Goal: Information Seeking & Learning: Learn about a topic

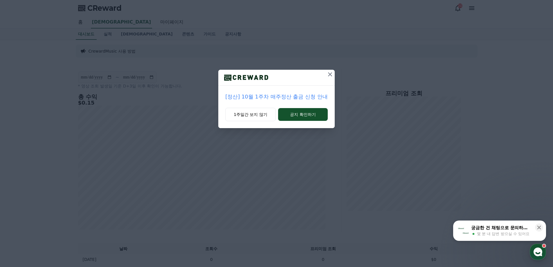
click at [330, 74] on icon at bounding box center [330, 74] width 4 height 4
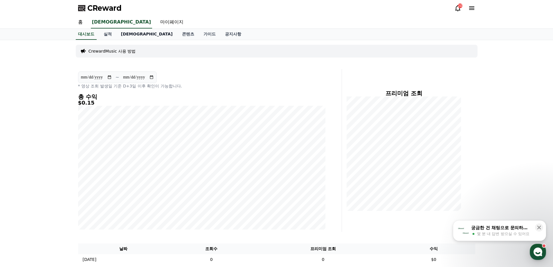
click at [125, 33] on link "음원" at bounding box center [146, 34] width 61 height 11
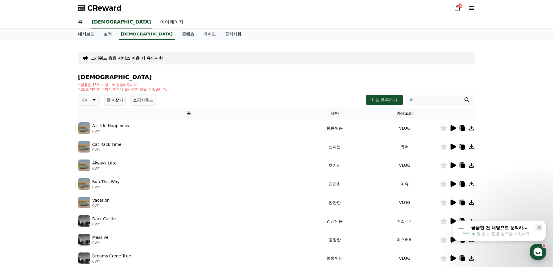
click at [451, 126] on icon at bounding box center [454, 128] width 6 height 6
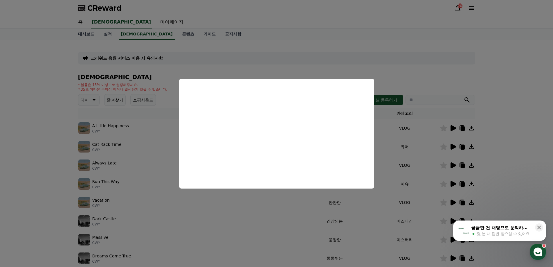
click at [452, 140] on button "close modal" at bounding box center [276, 133] width 553 height 267
click at [454, 146] on icon at bounding box center [454, 147] width 6 height 6
click at [455, 162] on button "close modal" at bounding box center [276, 133] width 553 height 267
click at [455, 163] on icon at bounding box center [453, 165] width 7 height 7
click at [402, 166] on button "close modal" at bounding box center [276, 133] width 553 height 267
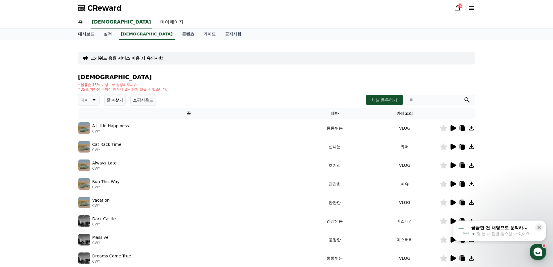
click at [93, 99] on icon at bounding box center [93, 99] width 7 height 7
click at [91, 146] on button "호기심" at bounding box center [87, 145] width 17 height 13
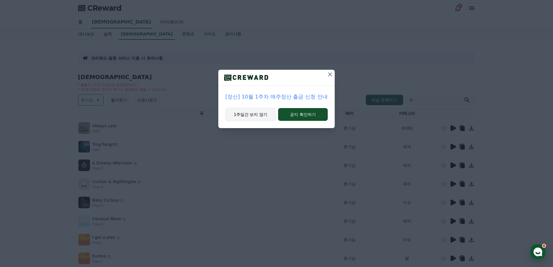
click at [263, 115] on button "1주일간 보지 않기" at bounding box center [250, 114] width 51 height 13
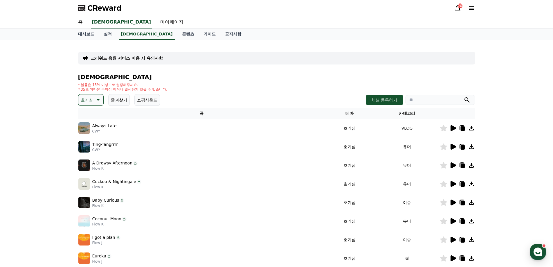
click at [453, 130] on icon at bounding box center [454, 128] width 6 height 6
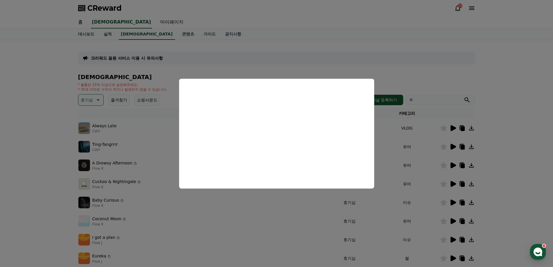
click at [451, 143] on button "close modal" at bounding box center [276, 133] width 553 height 267
click at [453, 146] on icon at bounding box center [454, 147] width 6 height 6
click at [452, 159] on button "close modal" at bounding box center [276, 133] width 553 height 267
click at [454, 163] on icon at bounding box center [453, 165] width 7 height 7
click at [94, 100] on button "close modal" at bounding box center [276, 133] width 553 height 267
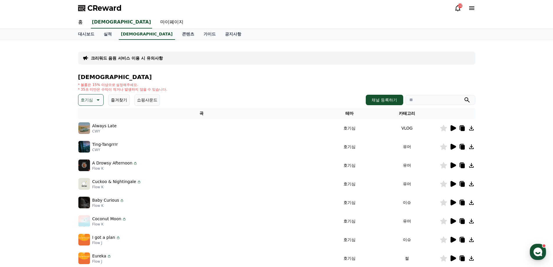
click at [94, 100] on icon at bounding box center [97, 99] width 7 height 7
click at [91, 164] on button "통통튀는" at bounding box center [89, 161] width 21 height 13
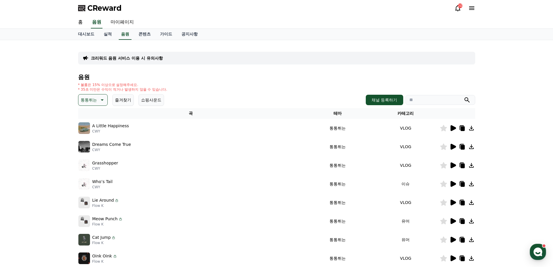
click at [451, 126] on icon at bounding box center [454, 128] width 6 height 6
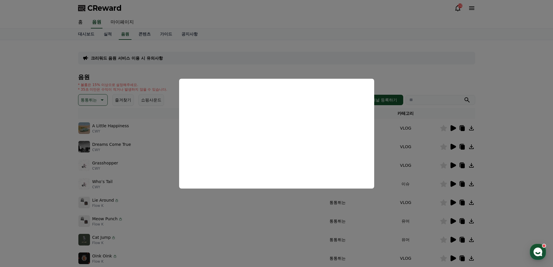
click at [454, 141] on button "close modal" at bounding box center [276, 133] width 553 height 267
click at [455, 146] on icon at bounding box center [454, 147] width 6 height 6
click at [456, 178] on button "close modal" at bounding box center [276, 133] width 553 height 267
click at [455, 182] on icon at bounding box center [453, 183] width 7 height 7
click at [408, 115] on button "close modal" at bounding box center [276, 133] width 553 height 267
